Goal: Task Accomplishment & Management: Complete application form

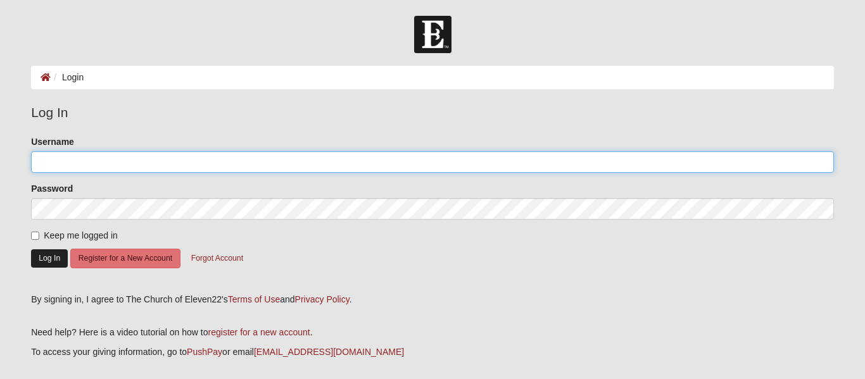
type input "chris@tidaltemptations.com"
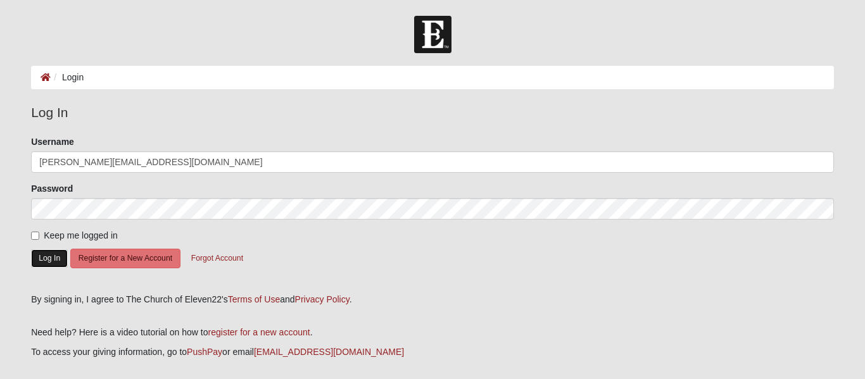
click at [56, 261] on button "Log In" at bounding box center [49, 259] width 37 height 18
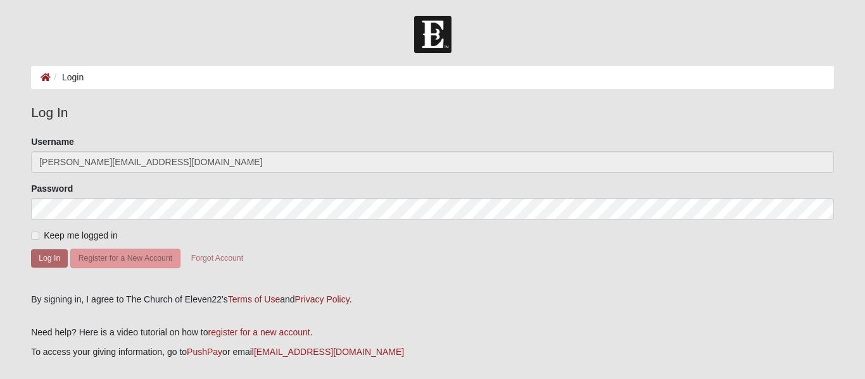
click at [37, 231] on label "Keep me logged in" at bounding box center [74, 235] width 87 height 13
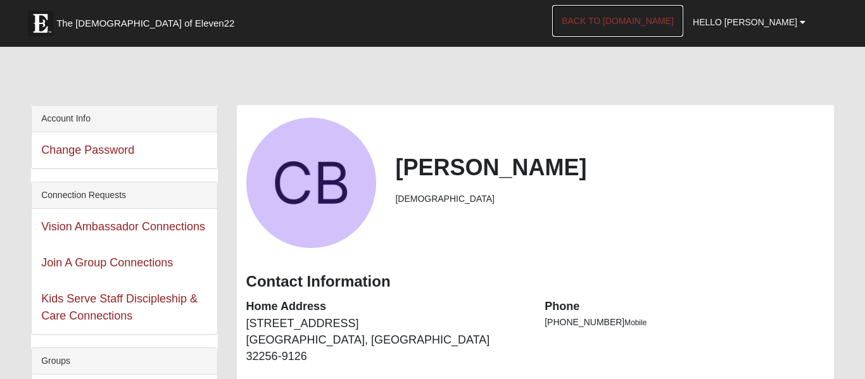
click at [667, 11] on link "Back to COE22.com" at bounding box center [617, 21] width 131 height 32
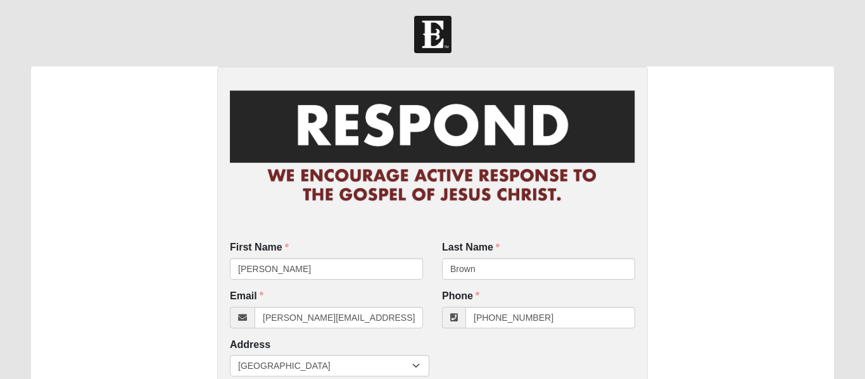
scroll to position [15, 0]
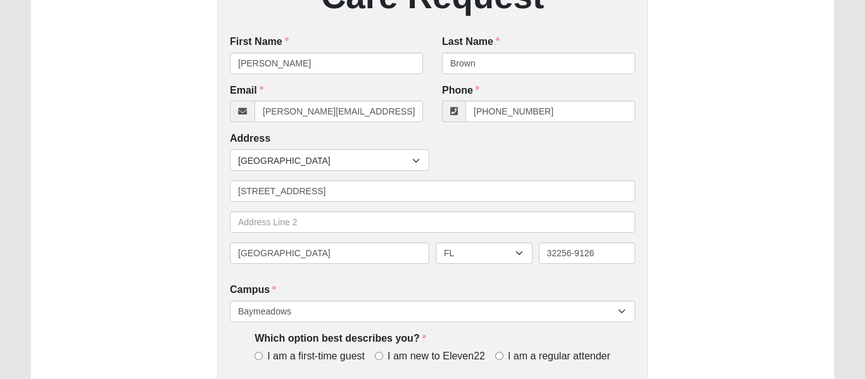
scroll to position [468, 0]
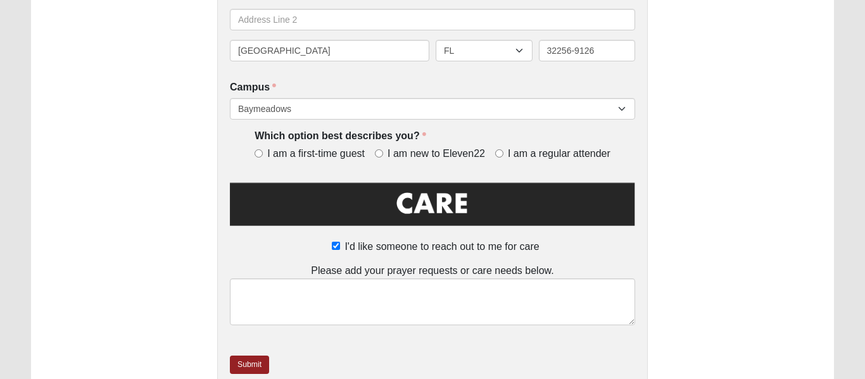
click at [504, 160] on label "I am a regular attender" at bounding box center [552, 154] width 115 height 15
click at [504, 158] on input "I am a regular attender" at bounding box center [499, 153] width 8 height 8
radio input "true"
click at [337, 246] on input "I'd like someone to reach out to me for care" at bounding box center [336, 246] width 8 height 8
checkbox input "false"
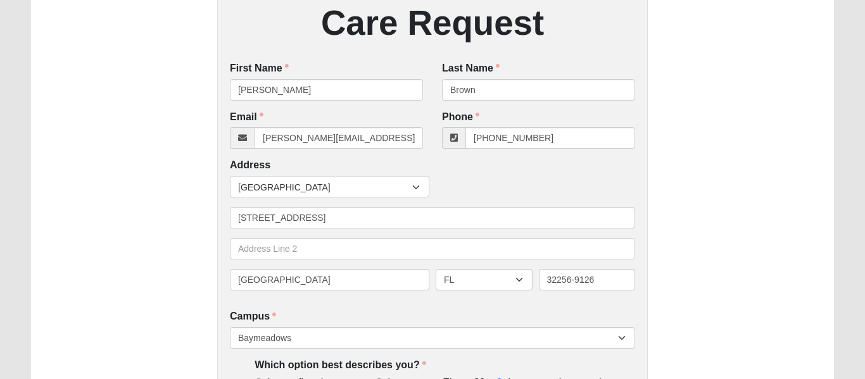
scroll to position [462, 0]
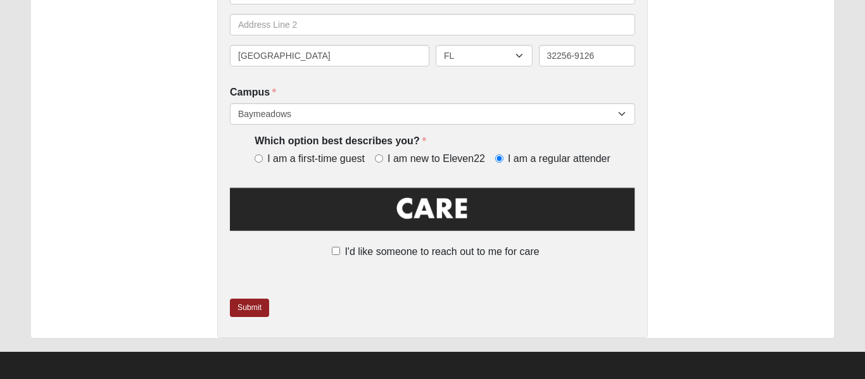
click at [343, 257] on label "I'd like someone to reach out to me for care" at bounding box center [432, 252] width 213 height 15
click at [340, 255] on input "I'd like someone to reach out to me for care" at bounding box center [336, 251] width 8 height 8
checkbox input "true"
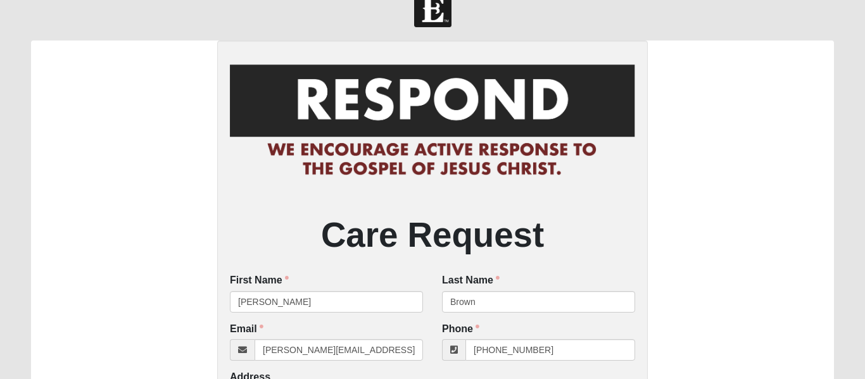
scroll to position [0, 0]
